Goal: Find specific page/section: Find specific page/section

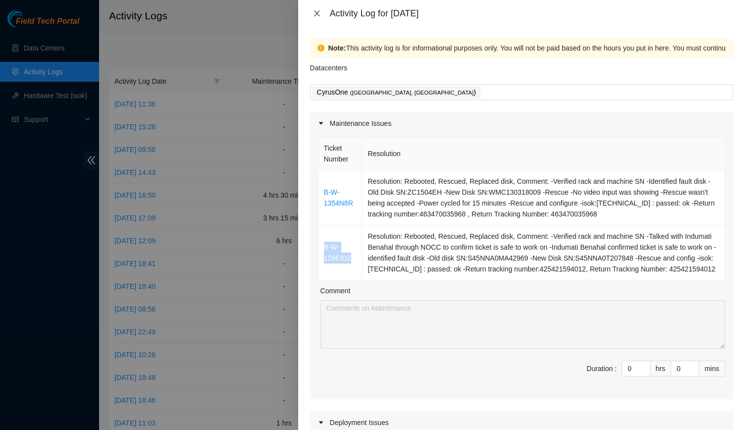
click at [320, 13] on icon "close" at bounding box center [317, 13] width 8 height 8
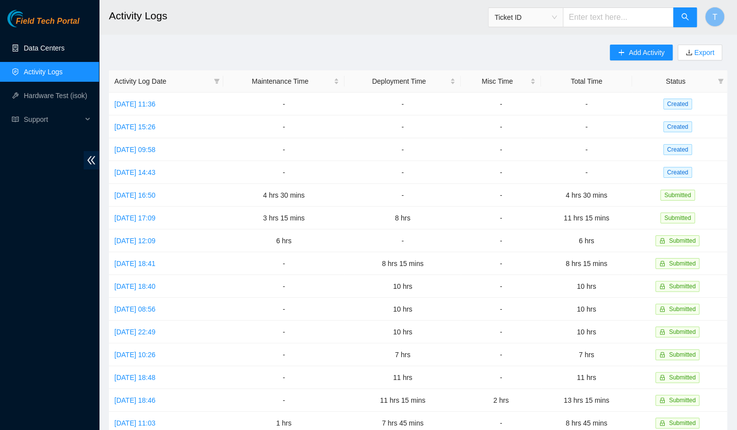
click at [56, 52] on link "Data Centers" at bounding box center [44, 48] width 41 height 8
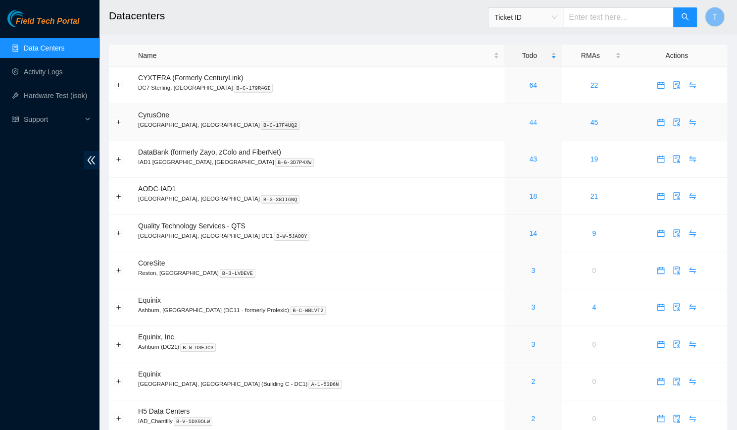
click at [529, 123] on link "44" at bounding box center [533, 122] width 8 height 8
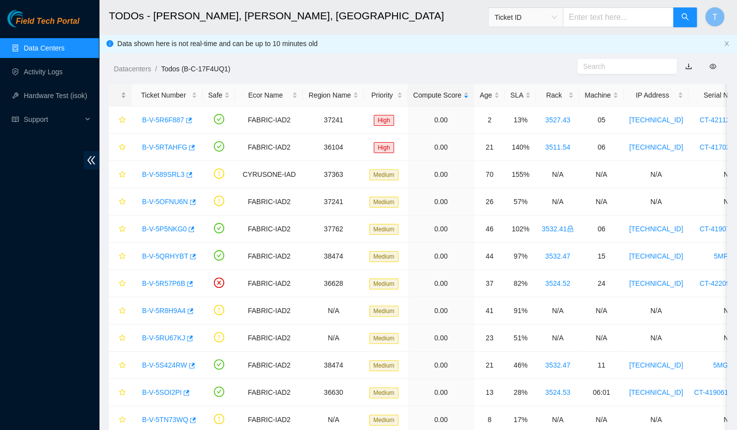
drag, startPoint x: 491, startPoint y: 123, endPoint x: 128, endPoint y: 87, distance: 365.2
click at [126, 91] on div at bounding box center [120, 95] width 12 height 9
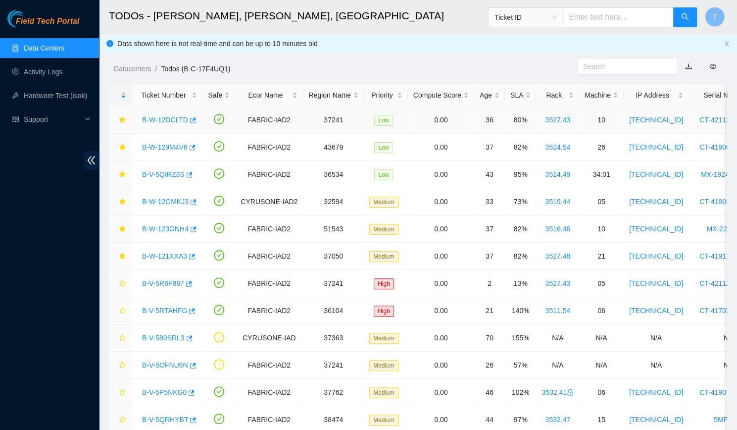
click at [174, 114] on div "B-W-12DCLTD" at bounding box center [167, 120] width 60 height 16
click at [162, 120] on link "B-W-12DCLTD" at bounding box center [165, 120] width 46 height 8
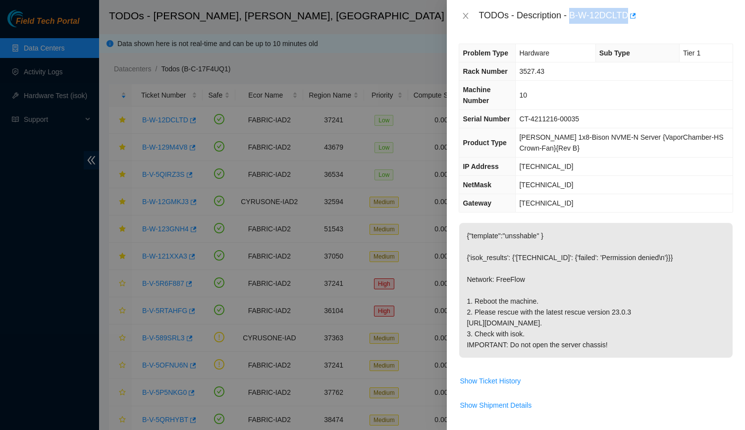
drag, startPoint x: 568, startPoint y: 18, endPoint x: 627, endPoint y: 24, distance: 58.7
click at [627, 24] on div "TODOs - Description - B-W-12DCLTD" at bounding box center [596, 16] width 298 height 32
copy div "B-W-12DCLTD"
